Goal: Task Accomplishment & Management: Manage account settings

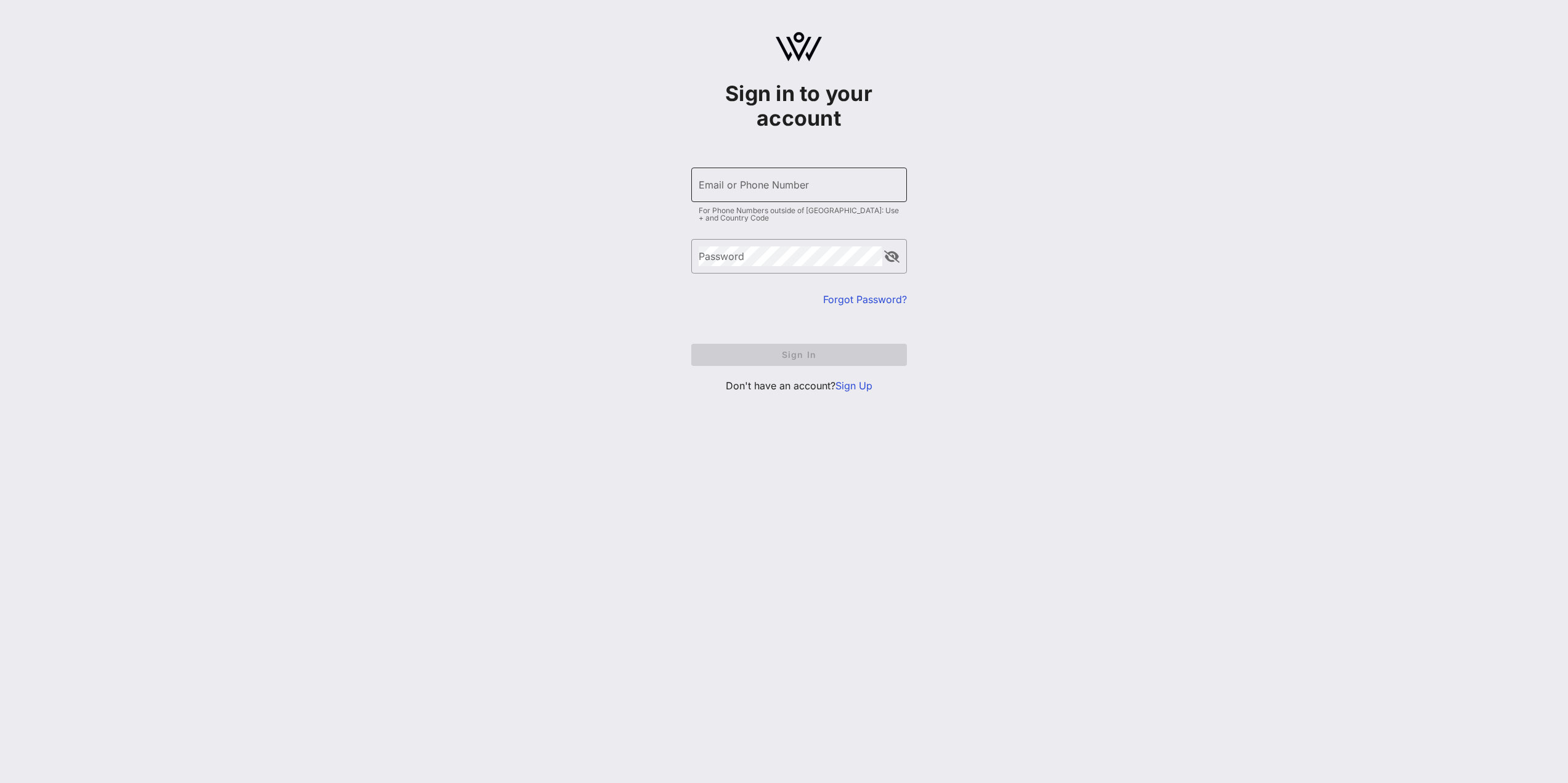
click at [728, 176] on div "Email or Phone Number" at bounding box center [799, 185] width 201 height 34
type input "newacc@vow.app"
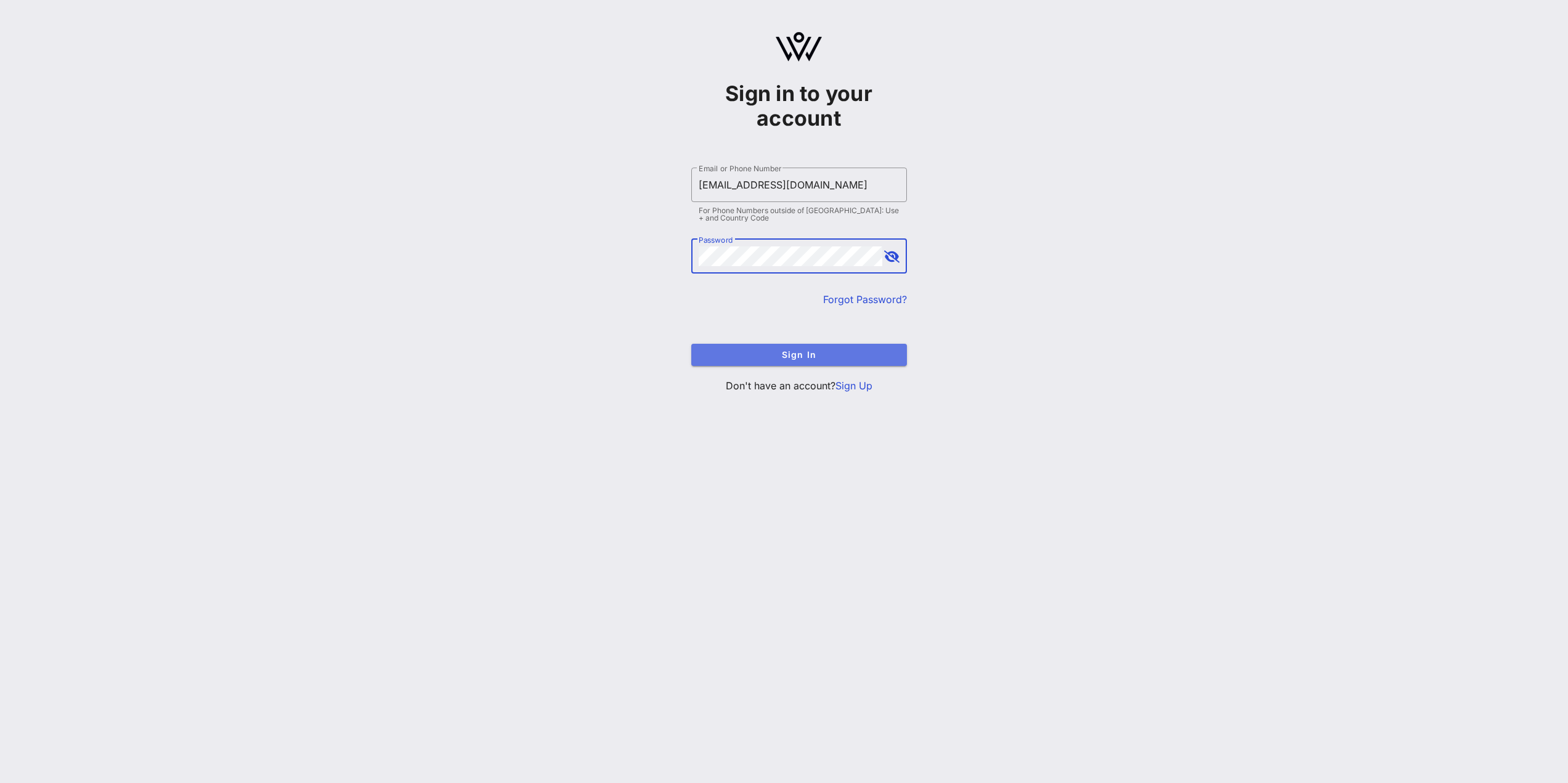
click at [824, 349] on span "Sign In" at bounding box center [799, 355] width 196 height 11
